Goal: Navigation & Orientation: Go to known website

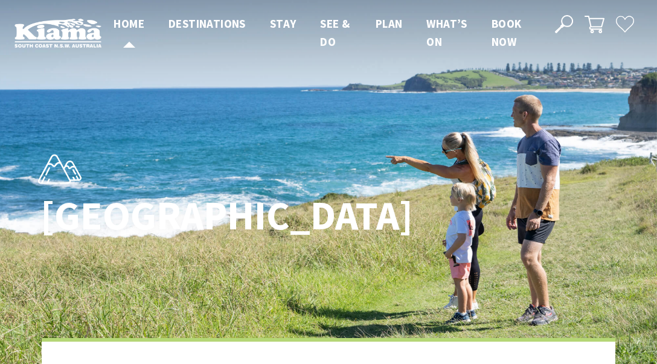
click at [131, 22] on span "Home" at bounding box center [129, 23] width 31 height 14
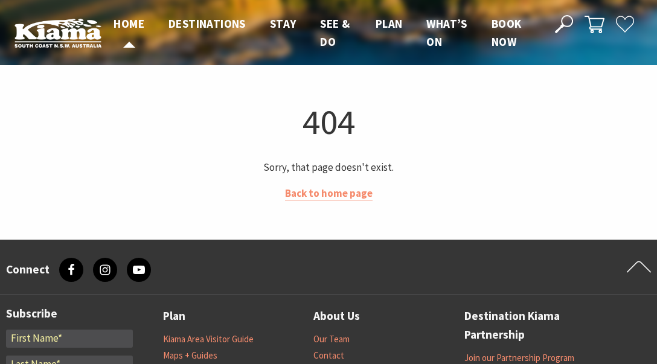
click at [131, 22] on span "Home" at bounding box center [129, 23] width 31 height 14
